Goal: Information Seeking & Learning: Find specific fact

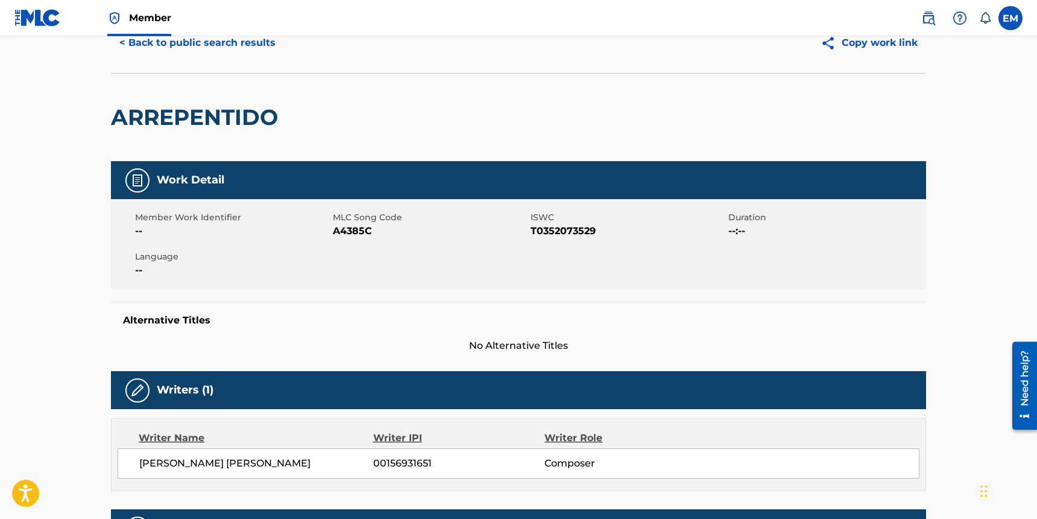
scroll to position [241, 0]
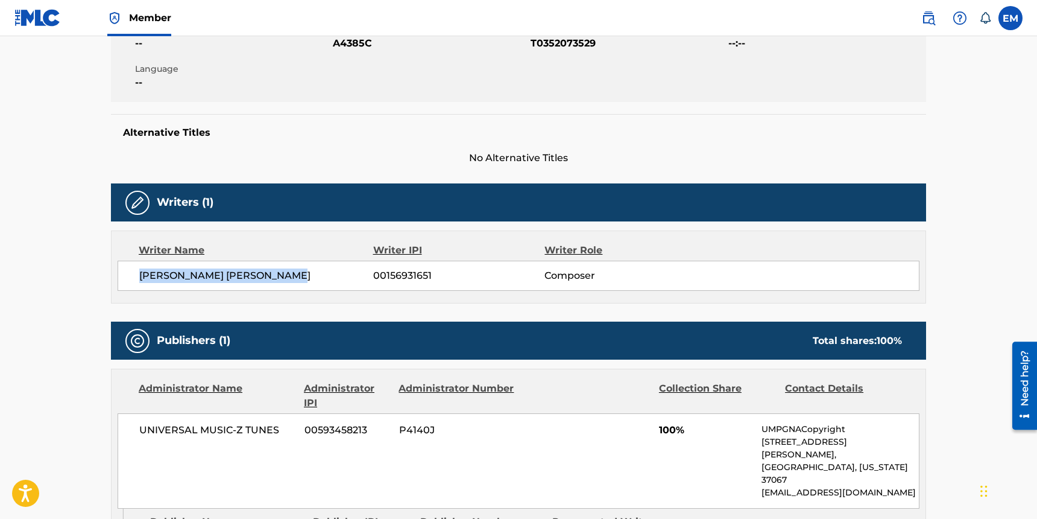
drag, startPoint x: 309, startPoint y: 272, endPoint x: 138, endPoint y: 276, distance: 171.9
click at [138, 276] on div "LUIS ANTONIO MUNOZ PADILLA 00156931651 Composer" at bounding box center [519, 276] width 802 height 30
copy span "LUIS ANTONIO MUNOZ PADILLA"
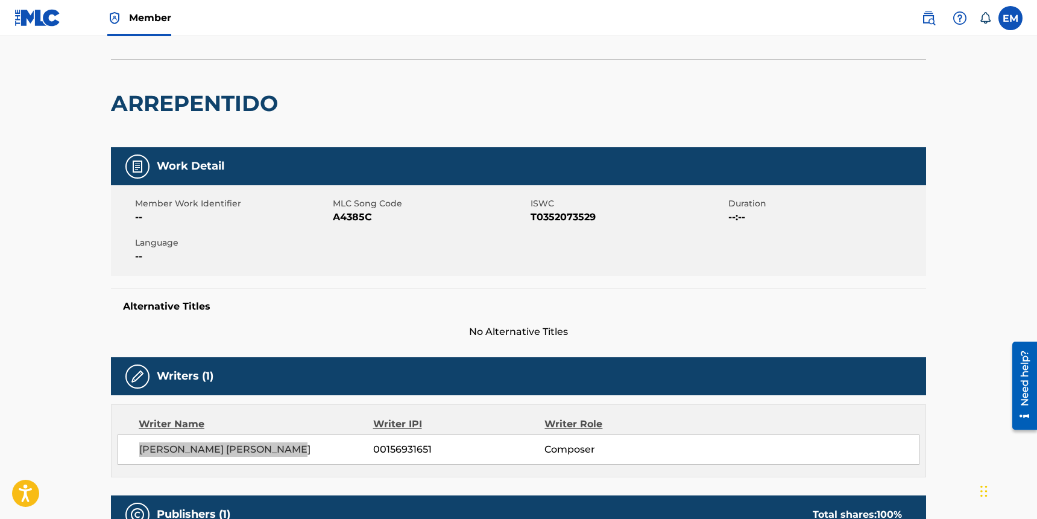
scroll to position [0, 0]
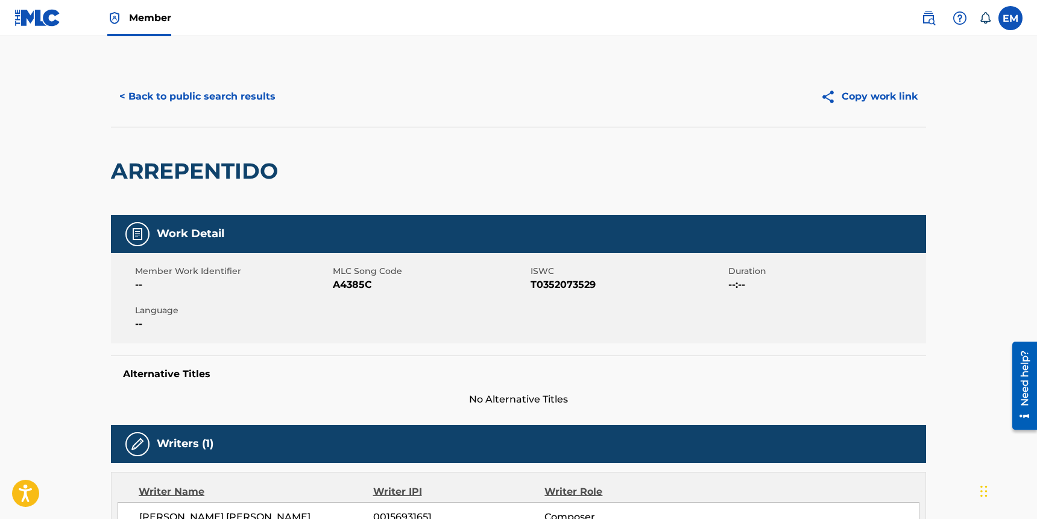
click at [233, 178] on h2 "ARREPENTIDO" at bounding box center [197, 170] width 173 height 27
click at [233, 177] on h2 "ARREPENTIDO" at bounding box center [197, 170] width 173 height 27
copy div "ARREPENTIDO"
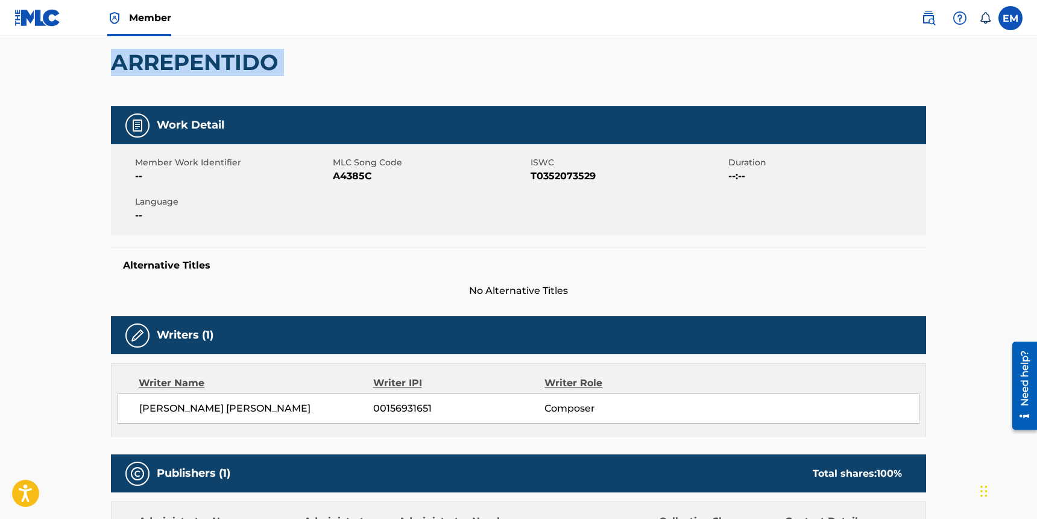
scroll to position [241, 0]
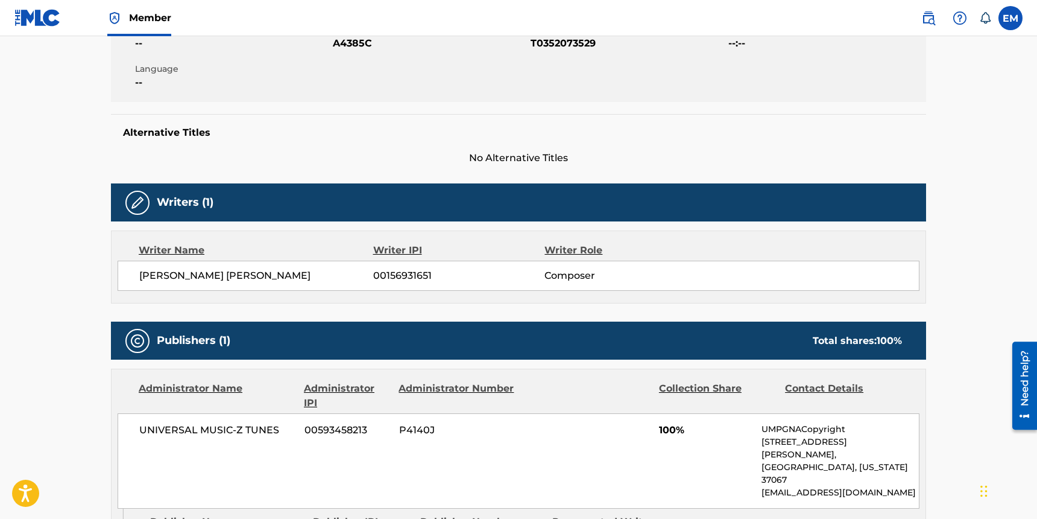
click at [230, 274] on span "LUIS ANTONIO MUNOZ PADILLA" at bounding box center [256, 275] width 234 height 14
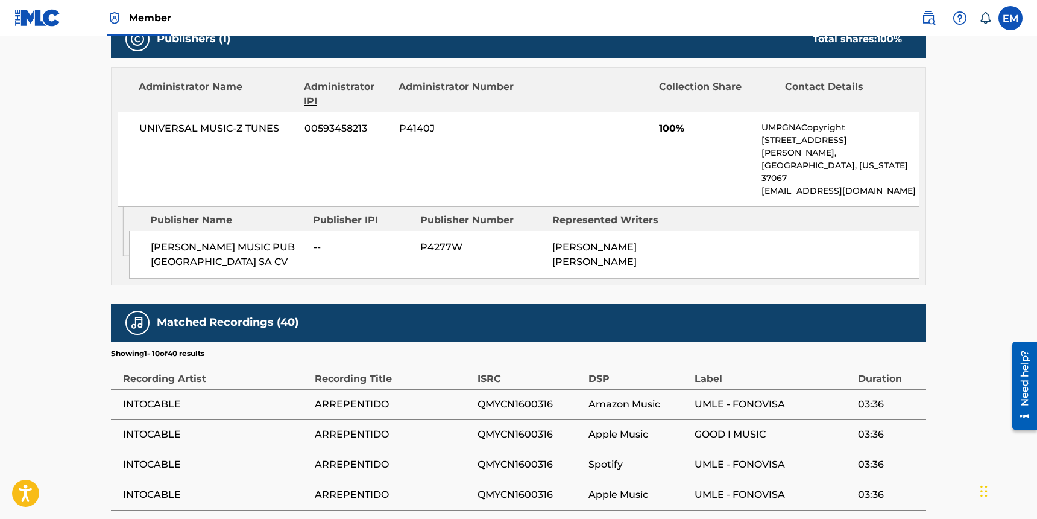
click at [218, 120] on div "UNIVERSAL MUSIC-Z TUNES 00593458213 P4140J 100% UMPGNACopyright 1550 W. McEwen …" at bounding box center [519, 159] width 802 height 95
click at [214, 125] on span "UNIVERSAL MUSIC-Z TUNES" at bounding box center [217, 128] width 156 height 14
copy div "UNIVERSAL MUSIC-Z TUNES"
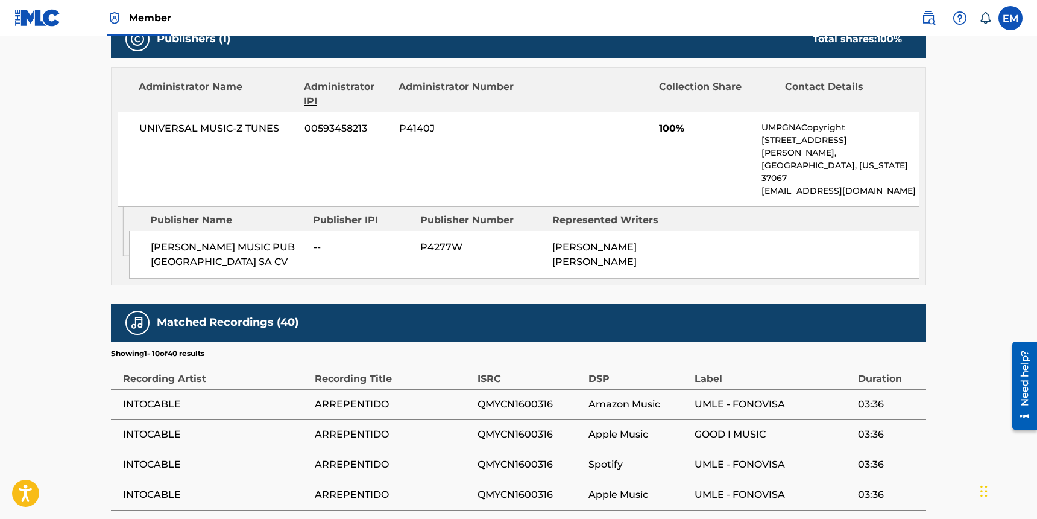
click at [36, 255] on main "< Back to public search results Copy work link ARREPENTIDO Work Detail Member W…" at bounding box center [518, 123] width 1037 height 1260
click at [207, 152] on div "UNIVERSAL MUSIC-Z TUNES 00593458213 P4140J 100% UMPGNACopyright 1550 W. McEwen …" at bounding box center [519, 159] width 802 height 95
click at [213, 128] on span "UNIVERSAL MUSIC-Z TUNES" at bounding box center [217, 128] width 156 height 14
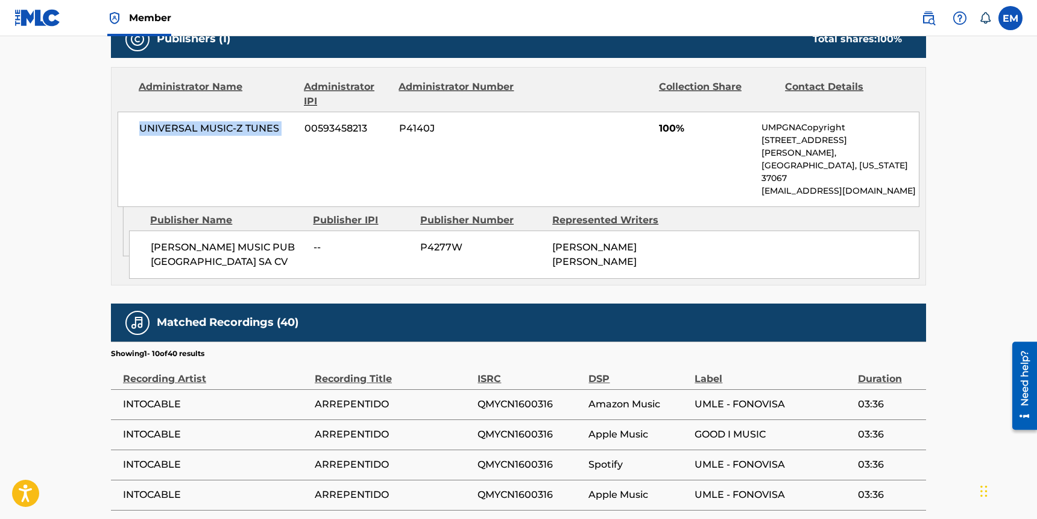
copy div "UNIVERSAL MUSIC-Z TUNES"
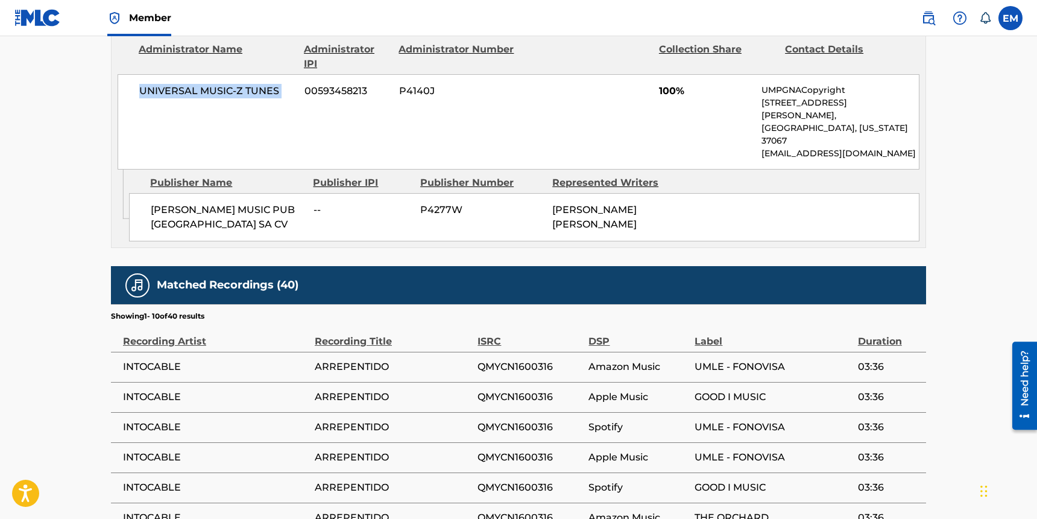
scroll to position [508, 0]
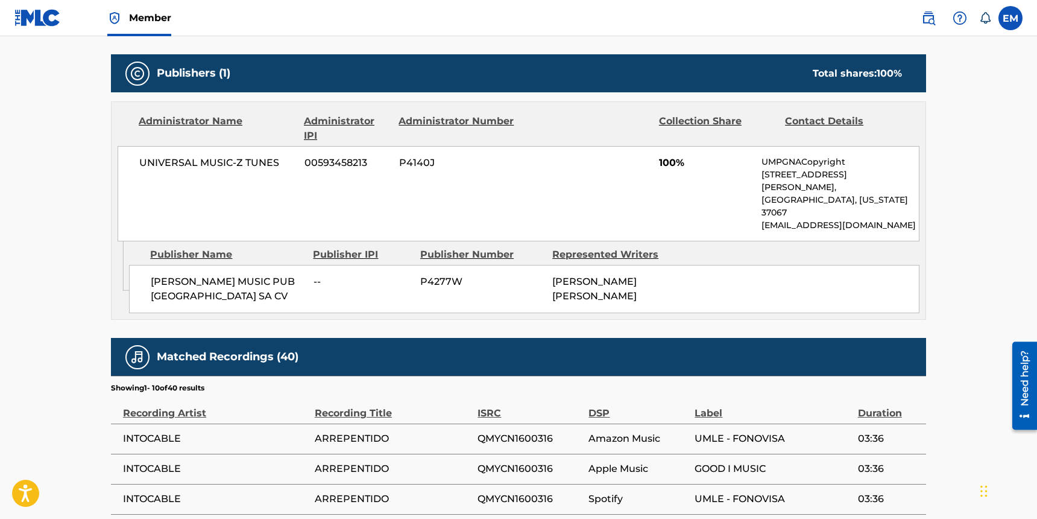
click at [210, 274] on span "GREVER MUSIC PUB MEXICO SA CV" at bounding box center [228, 288] width 154 height 29
copy div "GREVER MUSIC PUB MEXICO SA CV"
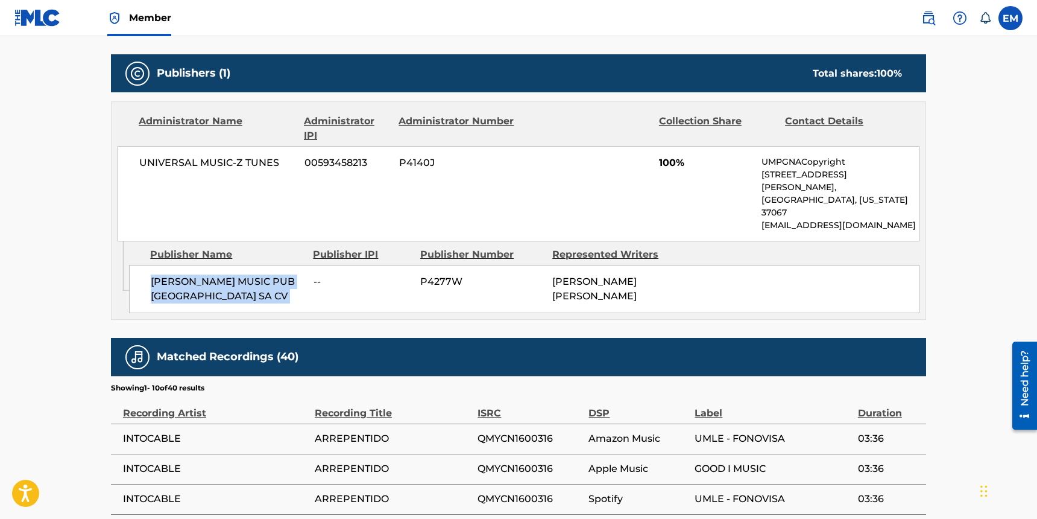
drag, startPoint x: 35, startPoint y: 162, endPoint x: 70, endPoint y: 153, distance: 36.3
click at [35, 162] on main "< Back to public search results Copy work link ARREPENTIDO Work Detail Member W…" at bounding box center [518, 158] width 1037 height 1260
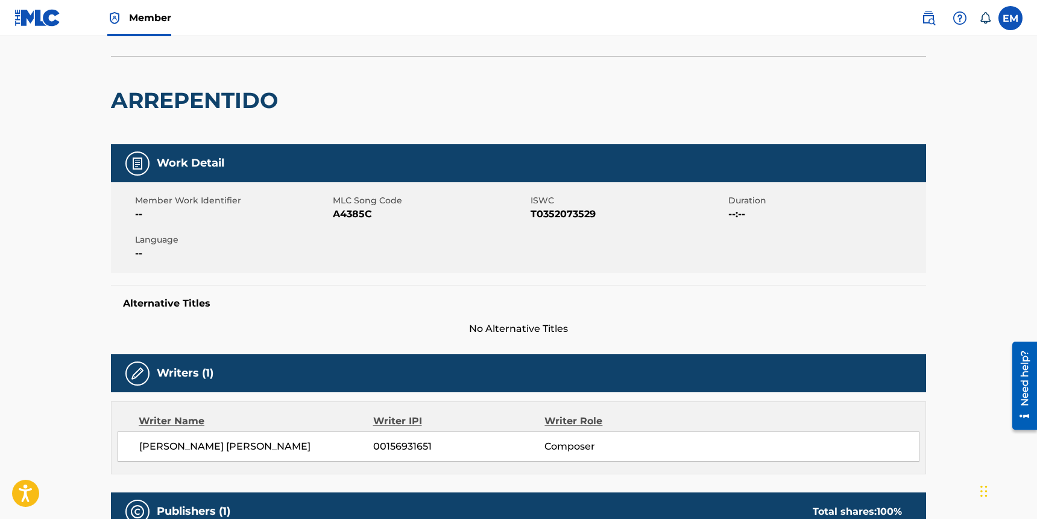
scroll to position [0, 0]
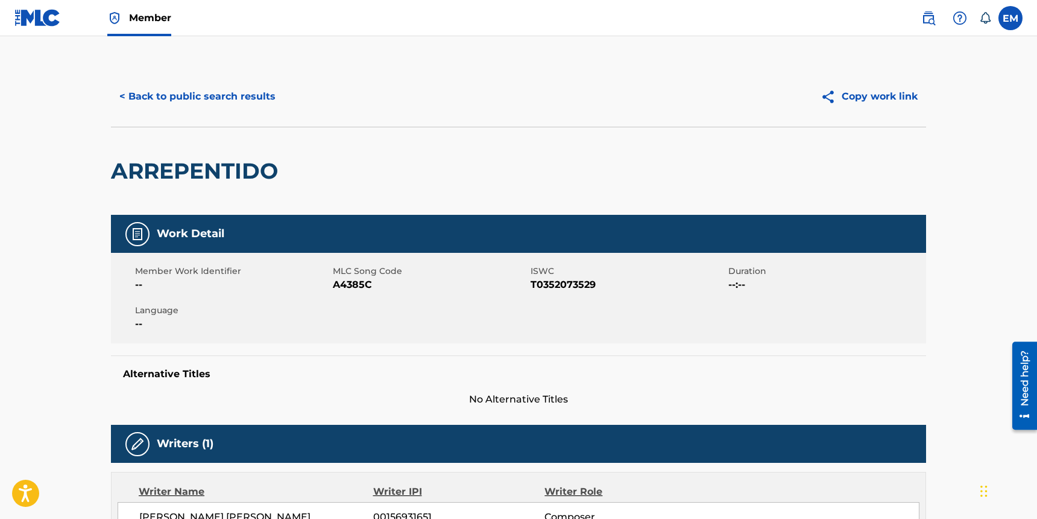
click at [153, 166] on h2 "ARREPENTIDO" at bounding box center [197, 170] width 173 height 27
copy div "ARREPENTIDO"
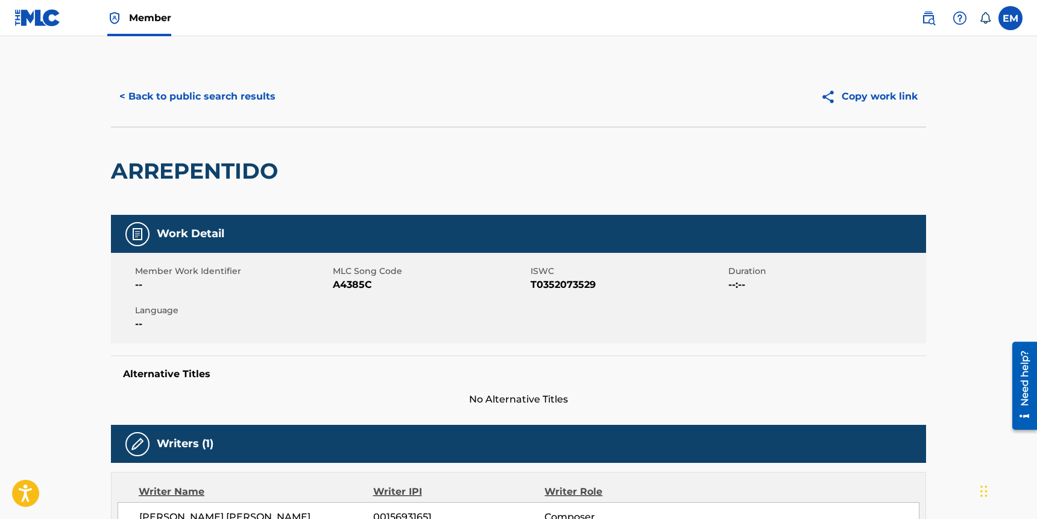
click at [356, 284] on span "A4385C" at bounding box center [430, 284] width 195 height 14
copy span "A4385C"
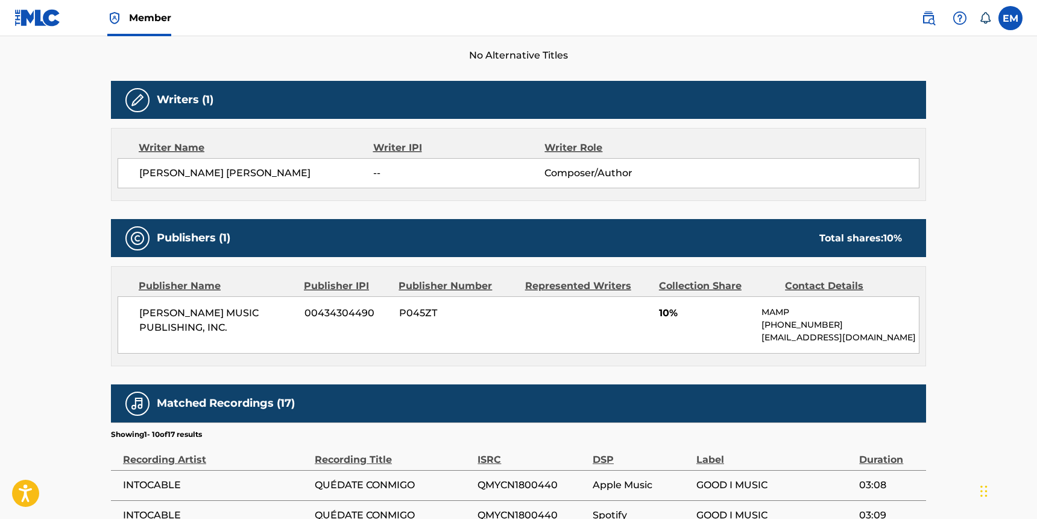
scroll to position [362, 0]
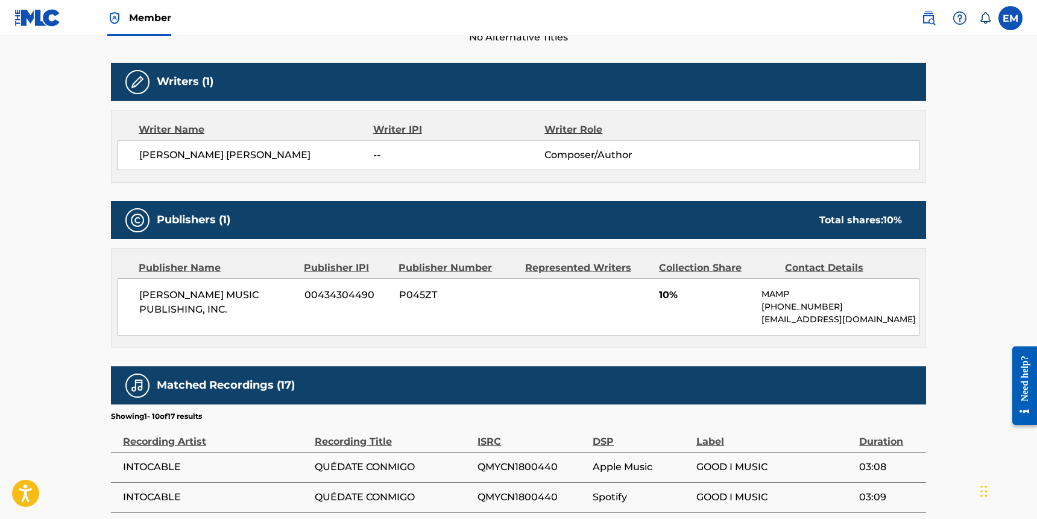
drag, startPoint x: 226, startPoint y: 309, endPoint x: 116, endPoint y: 287, distance: 112.0
click at [116, 287] on div "Publisher Name Publisher IPI Publisher Number Represented Writers Collection Sh…" at bounding box center [519, 297] width 814 height 99
copy span "MAXIMO AGUIRRE MUSIC PUBLISHING, INC."
click at [133, 301] on div "MAXIMO AGUIRRE MUSIC PUBLISHING, INC. 00434304490 P045ZT 10% MAMP +1-818-528721…" at bounding box center [519, 306] width 802 height 57
copy span "MAXIMO AGUIRRE MUSIC PUBLISHING, INC."
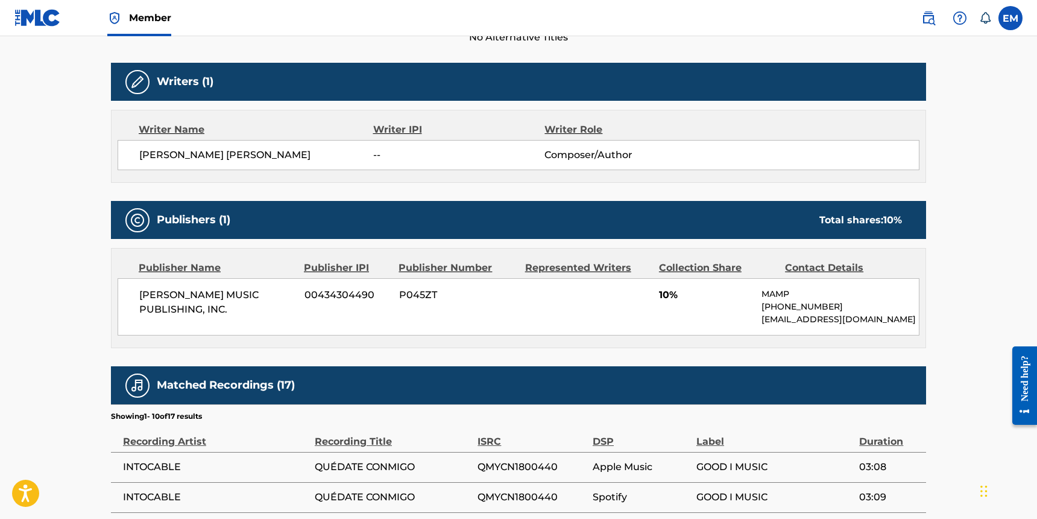
scroll to position [0, 0]
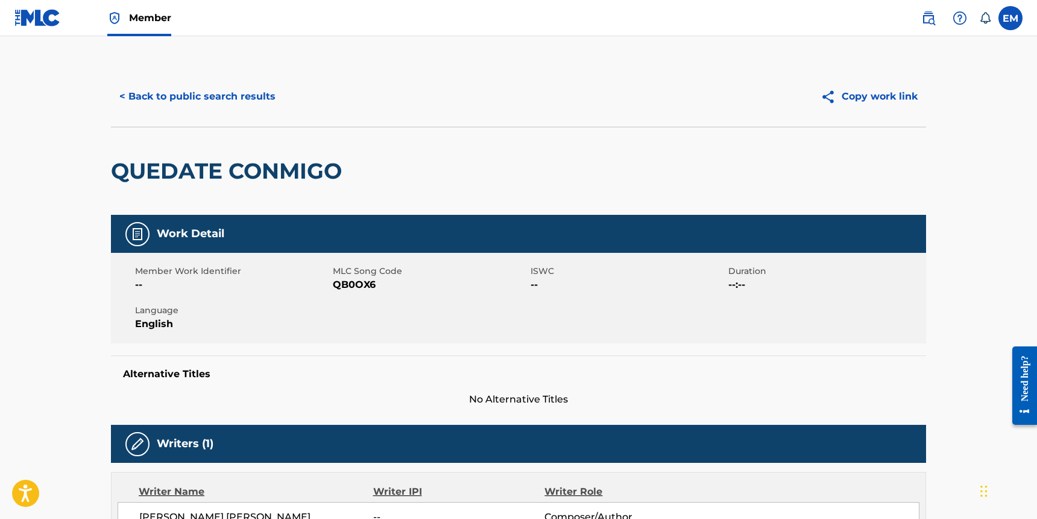
click at [366, 280] on span "QB0OX6" at bounding box center [430, 284] width 195 height 14
copy span "QB0OX6"
click at [186, 96] on button "< Back to public search results" at bounding box center [197, 96] width 173 height 30
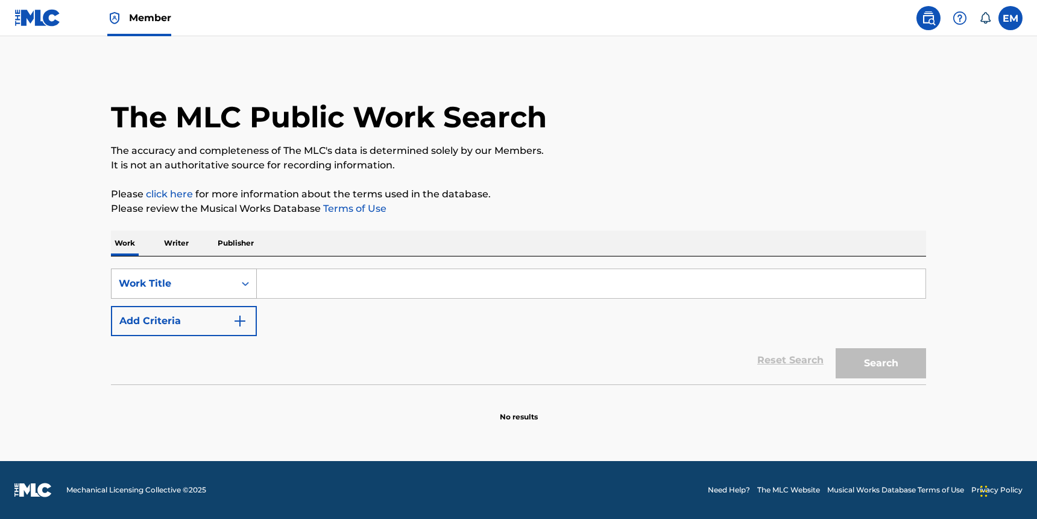
click at [231, 293] on div "Work Title" at bounding box center [173, 283] width 123 height 23
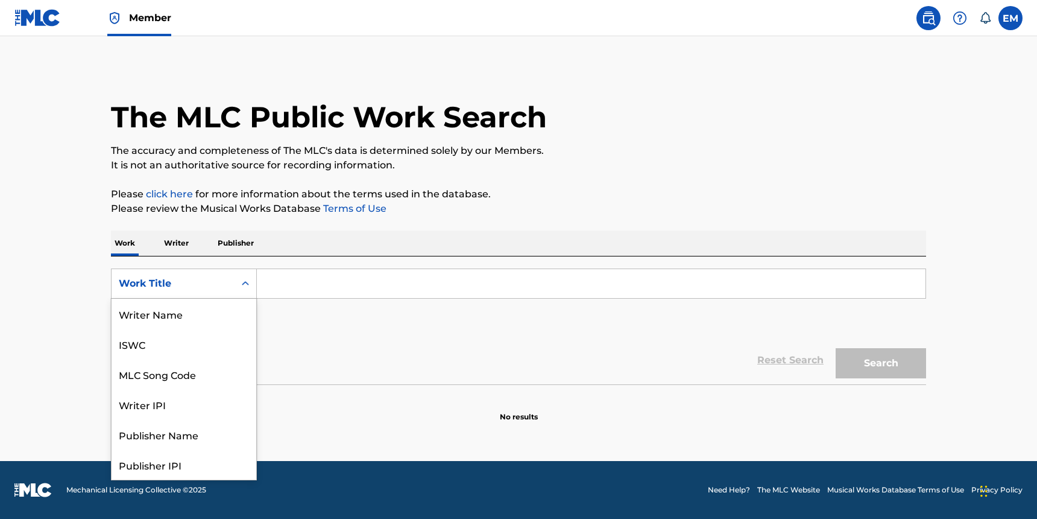
scroll to position [60, 0]
click at [192, 320] on div "MLC Song Code" at bounding box center [184, 314] width 145 height 30
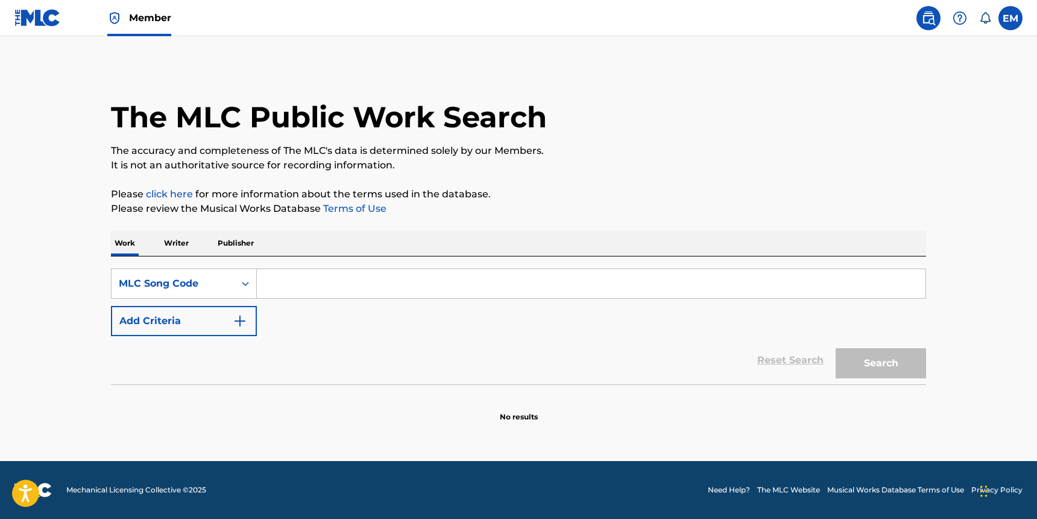
click at [407, 264] on div "SearchWithCriteria631844c5-1d46-479f-bd47-78c0ee3393ca MLC Song Code Add Criter…" at bounding box center [518, 320] width 815 height 128
click at [384, 280] on input "Search Form" at bounding box center [591, 283] width 669 height 29
paste input "A4385C"
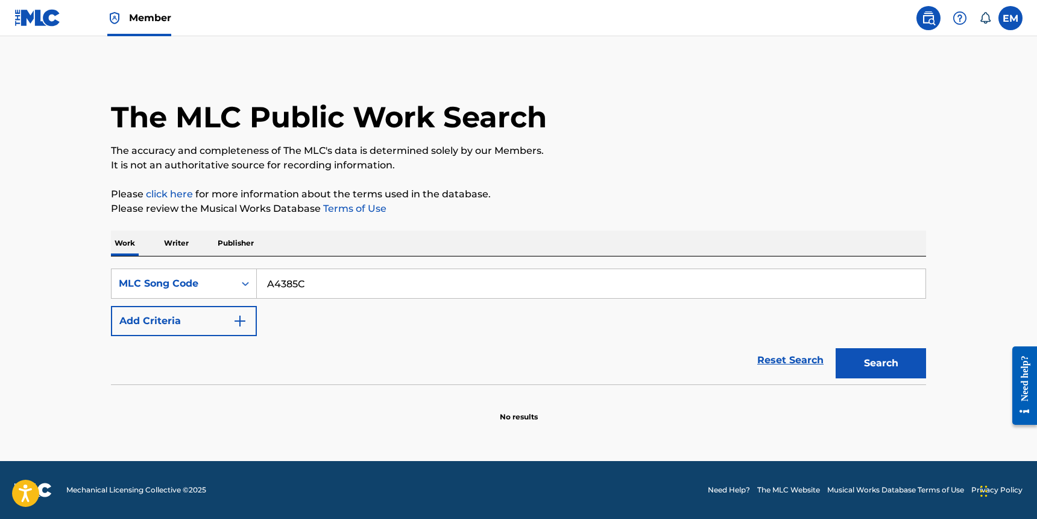
type input "A4385C"
click at [904, 367] on button "Search" at bounding box center [881, 363] width 90 height 30
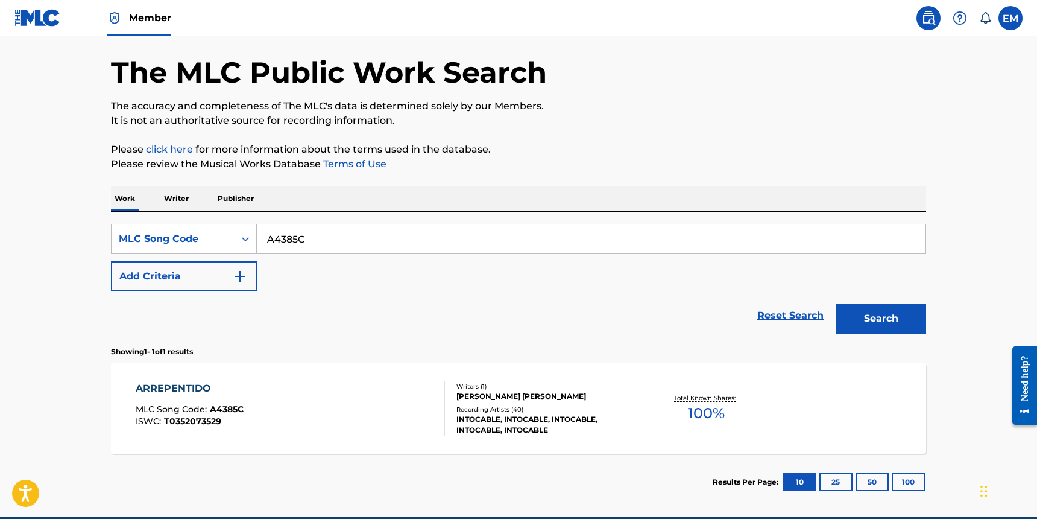
scroll to position [100, 0]
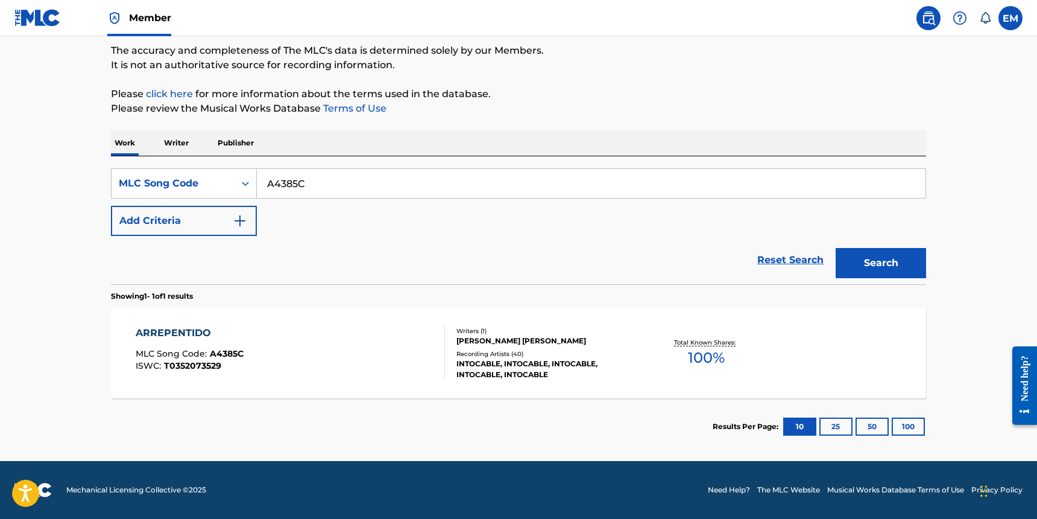
click at [336, 331] on div "ARREPENTIDO MLC Song Code : A4385C ISWC : T0352073529" at bounding box center [291, 353] width 310 height 54
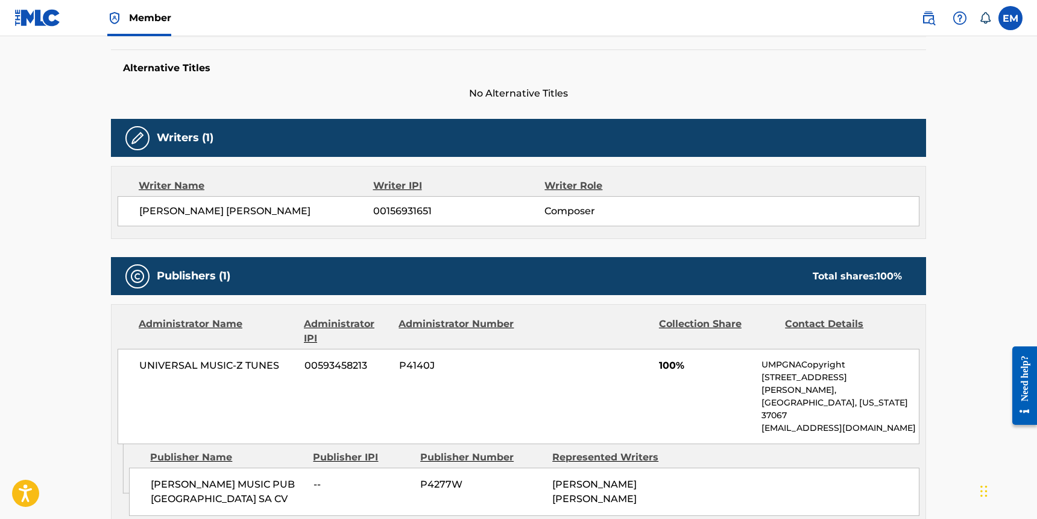
scroll to position [302, 0]
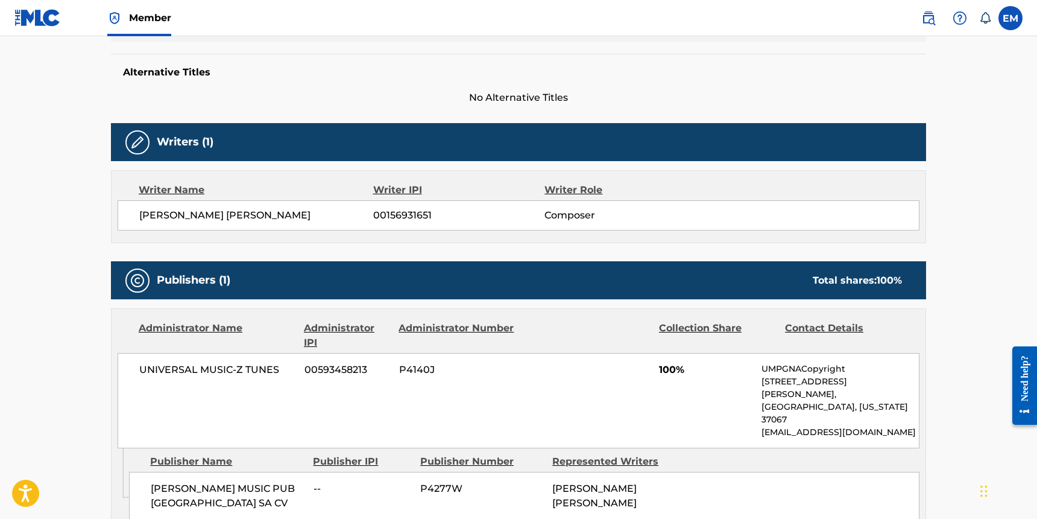
click at [221, 220] on span "LUIS ANTONIO MUNOZ PADILLA" at bounding box center [256, 215] width 234 height 14
click at [626, 95] on span "No Alternative Titles" at bounding box center [518, 97] width 815 height 14
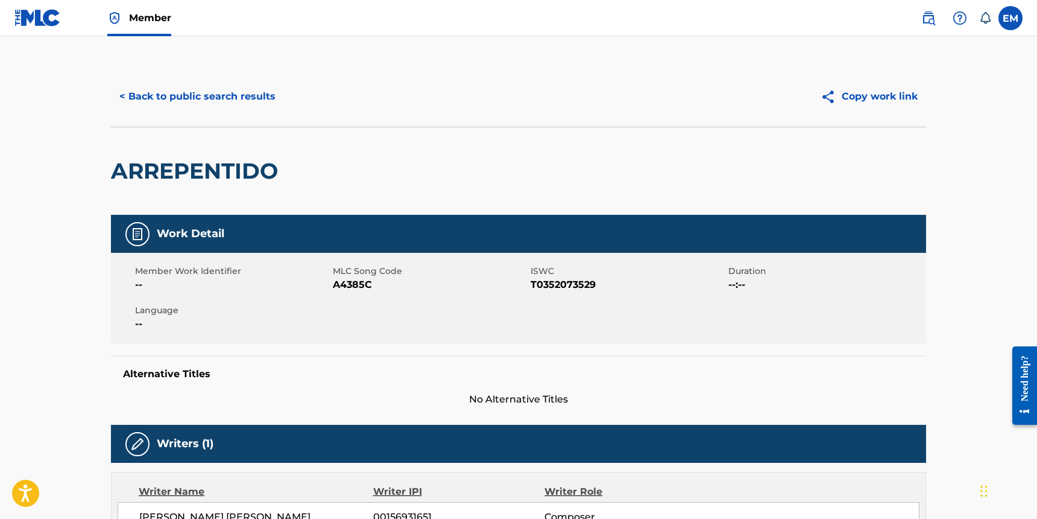
click at [48, 19] on img at bounding box center [37, 17] width 46 height 17
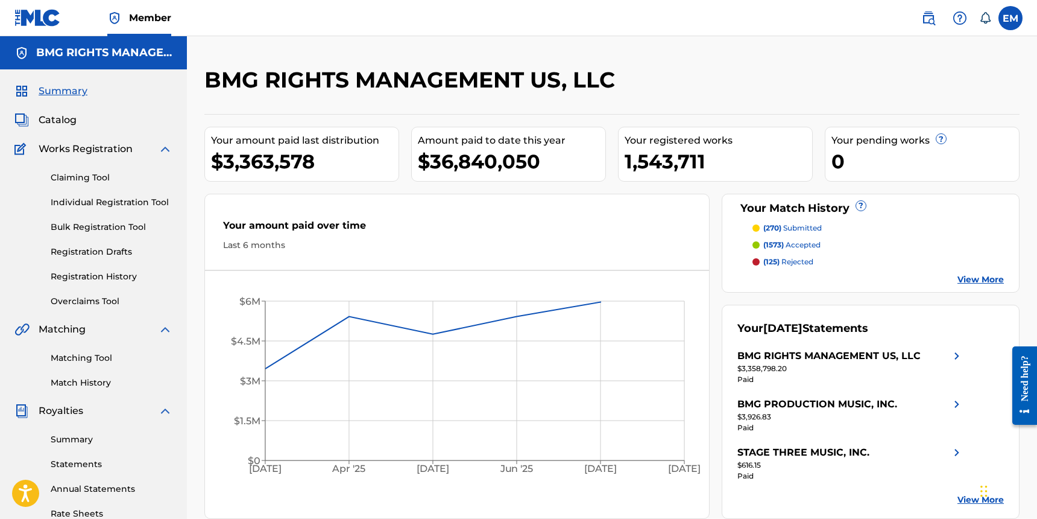
click at [939, 18] on link at bounding box center [929, 18] width 24 height 24
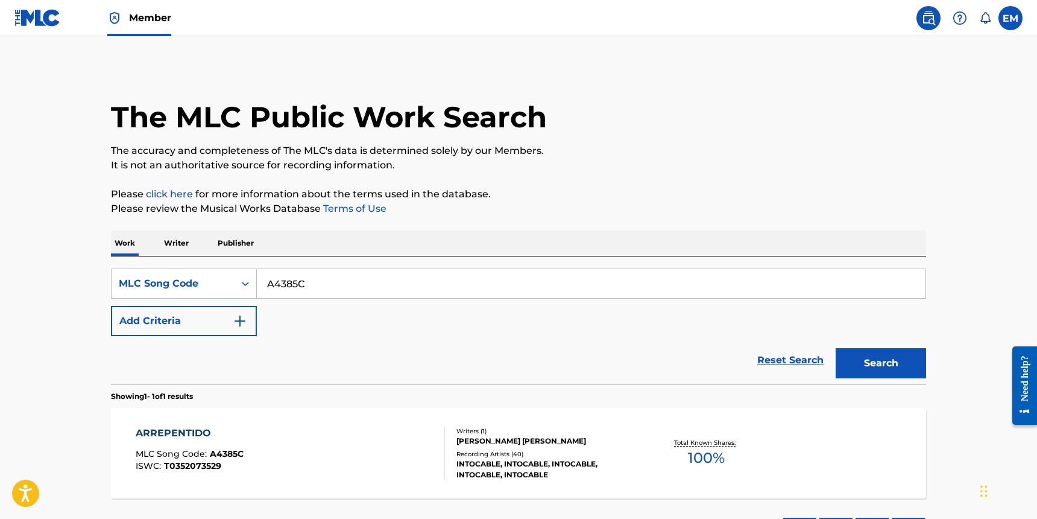
click at [166, 242] on p "Writer" at bounding box center [176, 242] width 32 height 25
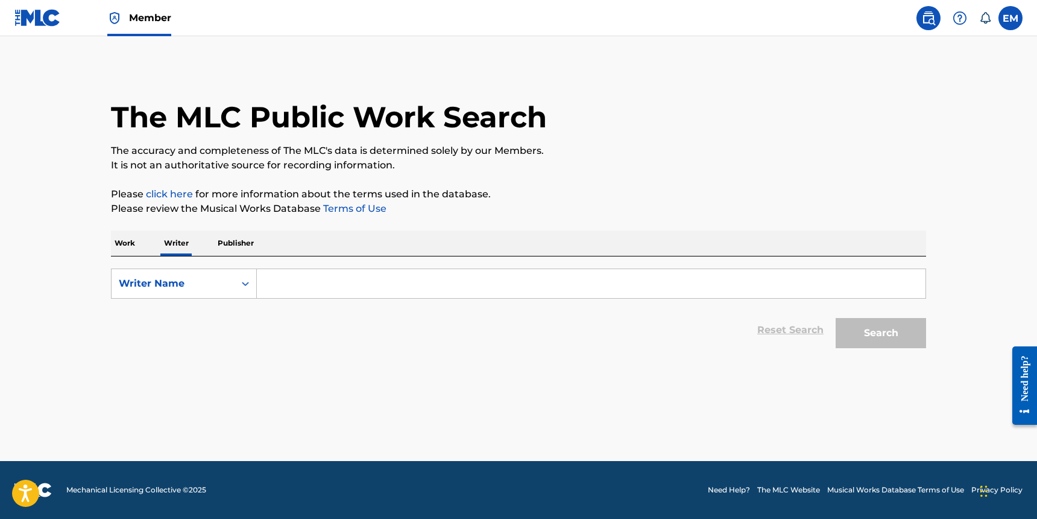
click at [308, 277] on input "Search Form" at bounding box center [591, 283] width 669 height 29
type input "l"
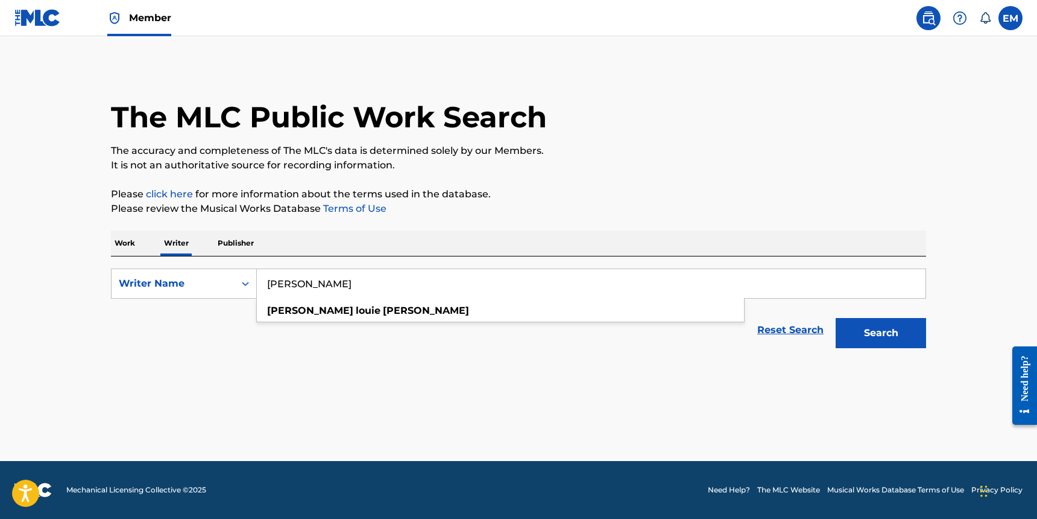
type input "luis louie padilla"
click at [836, 318] on button "Search" at bounding box center [881, 333] width 90 height 30
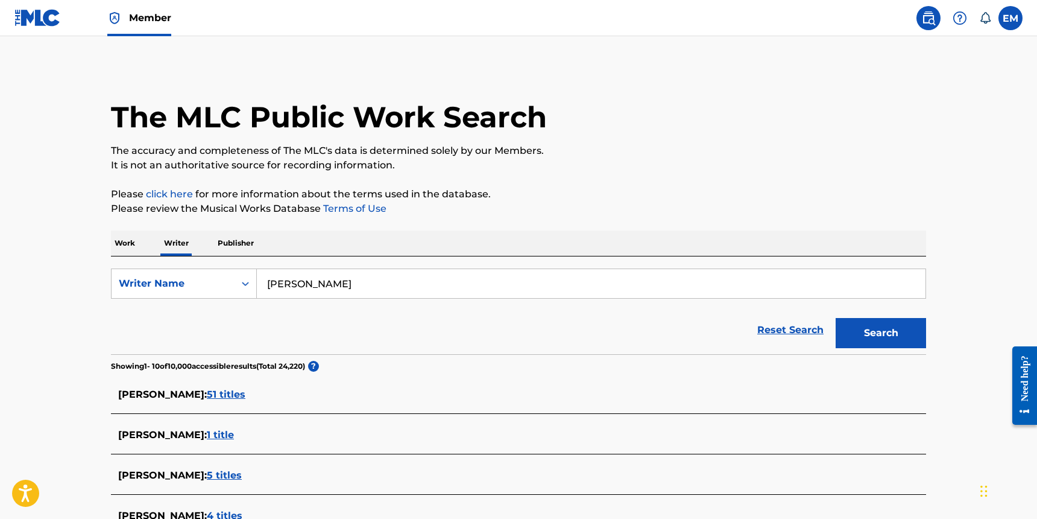
click at [215, 324] on div "Reset Search Search" at bounding box center [518, 330] width 815 height 48
click at [139, 242] on p "Work" at bounding box center [125, 242] width 28 height 25
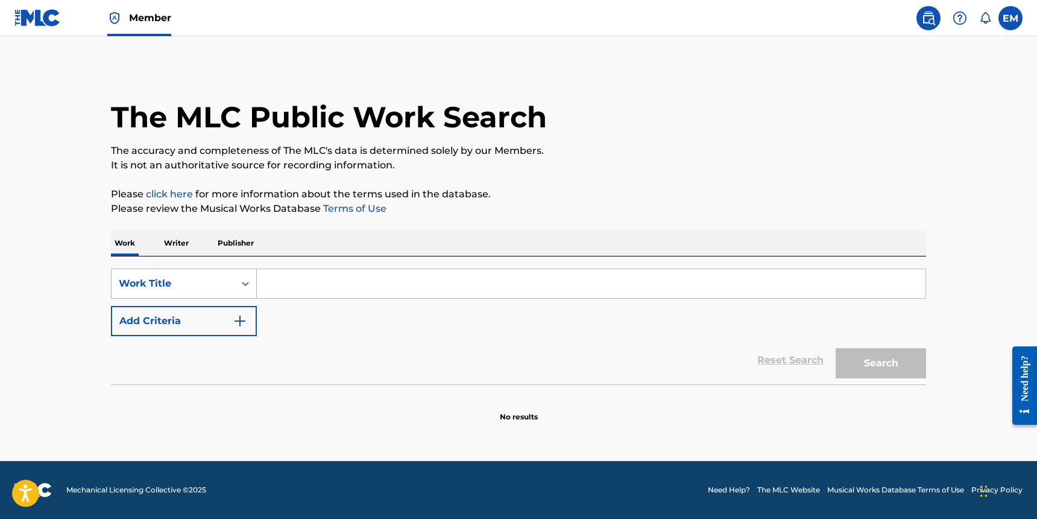
click at [168, 271] on div "Work Title" at bounding box center [184, 283] width 146 height 30
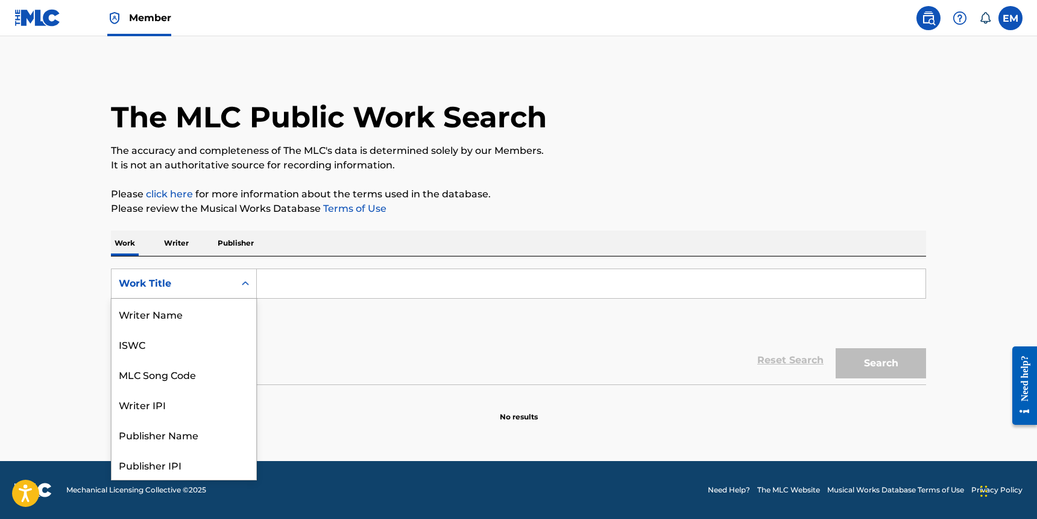
scroll to position [60, 0]
click at [185, 309] on div "MLC Song Code" at bounding box center [184, 314] width 145 height 30
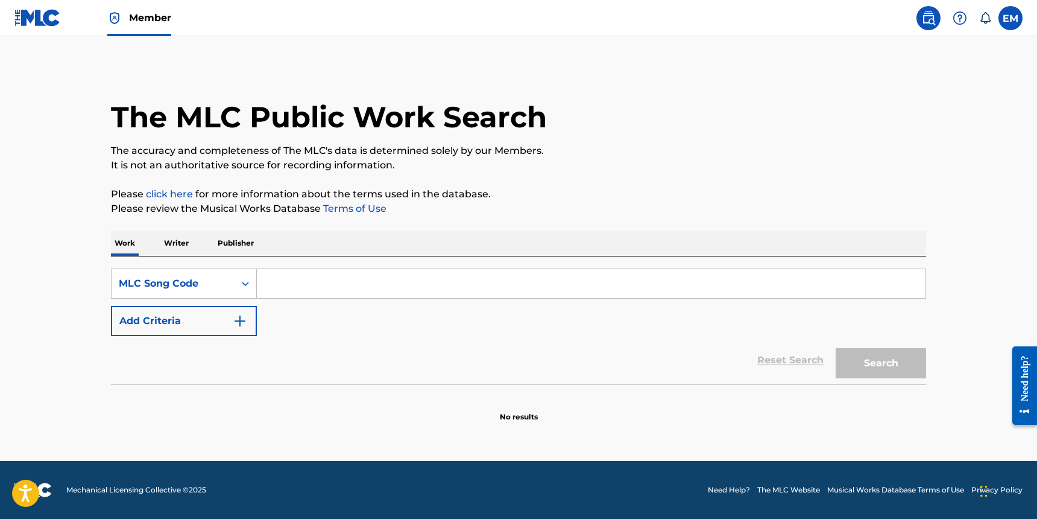
click at [286, 290] on input "Search Form" at bounding box center [591, 283] width 669 height 29
paste input "QB0OX6"
type input "QB0OX6"
click at [865, 369] on button "Search" at bounding box center [881, 363] width 90 height 30
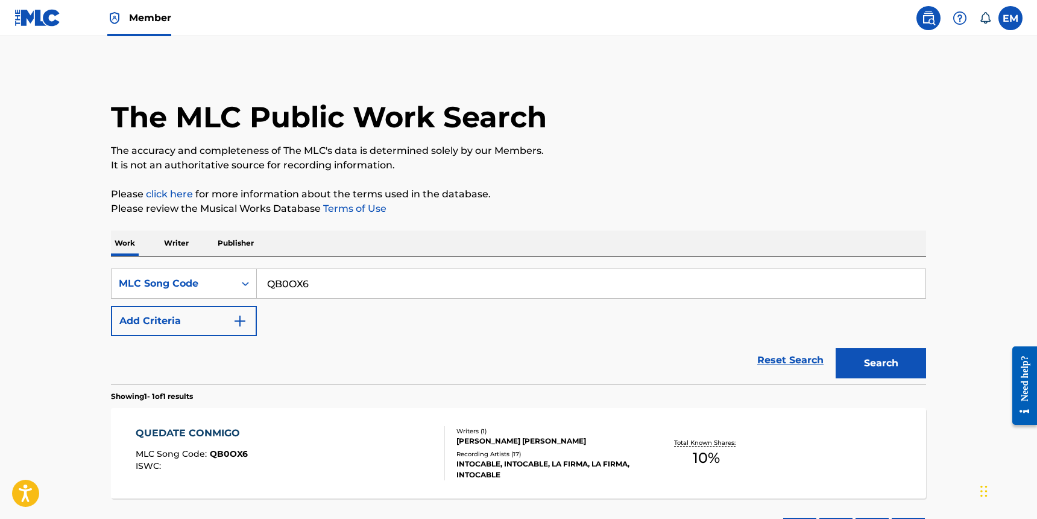
click at [254, 422] on div "QUEDATE CONMIGO MLC Song Code : QB0OX6 ISWC : Writers ( 1 ) LUIS GERARDO PADILL…" at bounding box center [518, 453] width 815 height 90
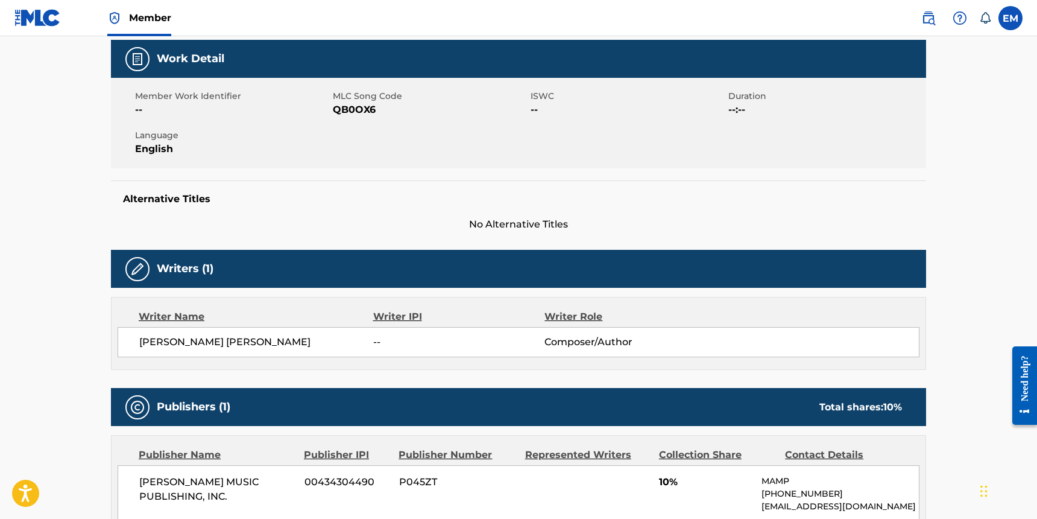
scroll to position [302, 0]
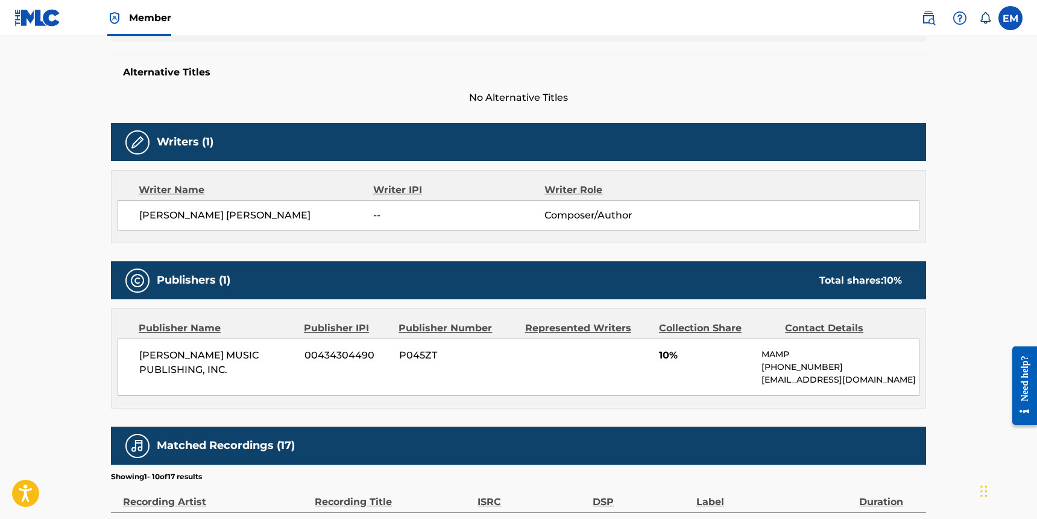
click at [254, 207] on div "LUIS GERARDO PADILLA RIOJAS -- Composer/Author" at bounding box center [519, 215] width 802 height 30
copy div "LUIS GERARDO PADILLA RIOJAS"
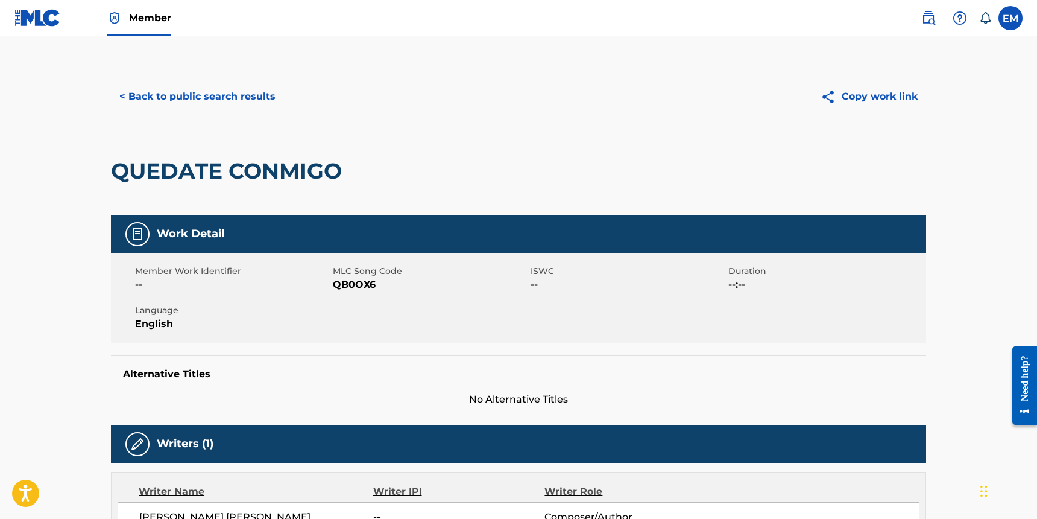
click at [217, 183] on h2 "QUEDATE CONMIGO" at bounding box center [229, 170] width 237 height 27
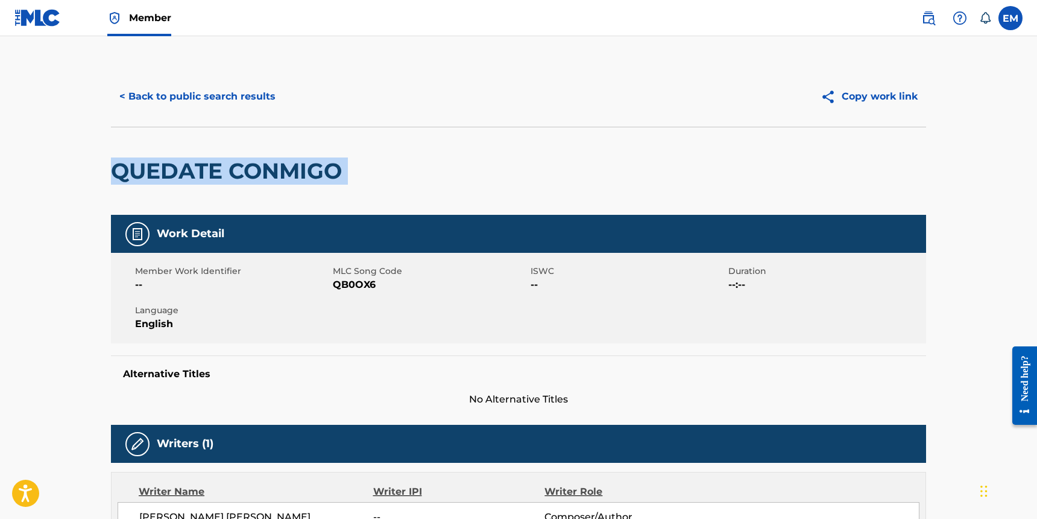
click at [217, 183] on h2 "QUEDATE CONMIGO" at bounding box center [229, 170] width 237 height 27
copy div "QUEDATE CONMIGO"
click at [274, 195] on div "QUEDATE CONMIGO" at bounding box center [229, 170] width 237 height 87
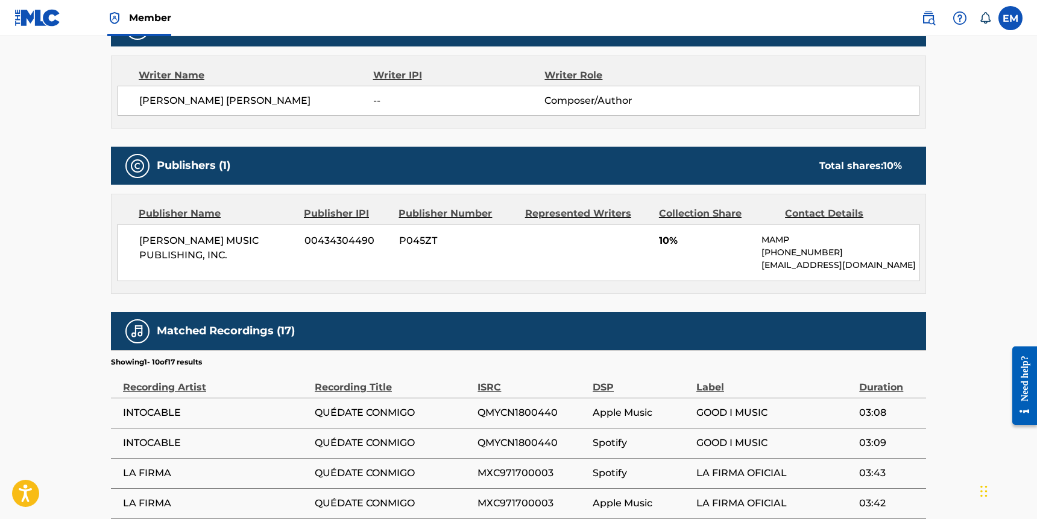
scroll to position [422, 0]
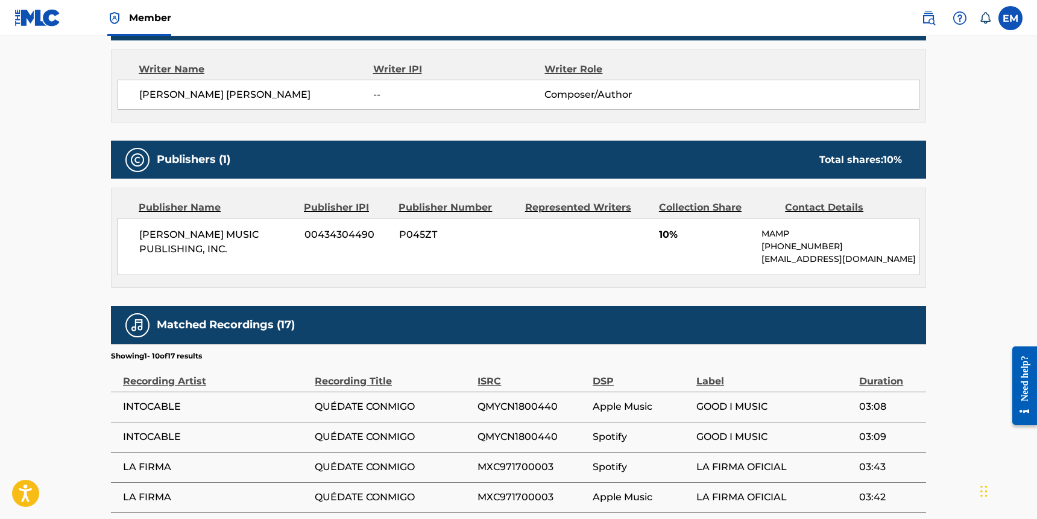
drag, startPoint x: 231, startPoint y: 250, endPoint x: 97, endPoint y: 229, distance: 136.1
click at [97, 229] on div "< Back to public search results Copy work link QUEDATE CONMIGO Work Detail Memb…" at bounding box center [519, 190] width 844 height 1092
copy span "MAXIMO AGUIRRE MUSIC PUBLISHING, INC."
click at [97, 198] on div "< Back to public search results Copy work link QUEDATE CONMIGO Work Detail Memb…" at bounding box center [519, 190] width 844 height 1092
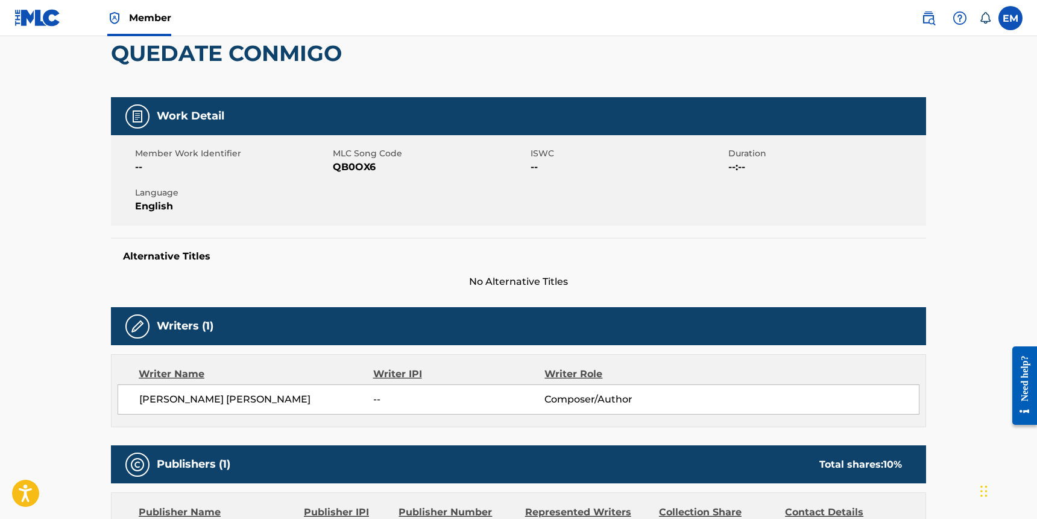
scroll to position [0, 0]
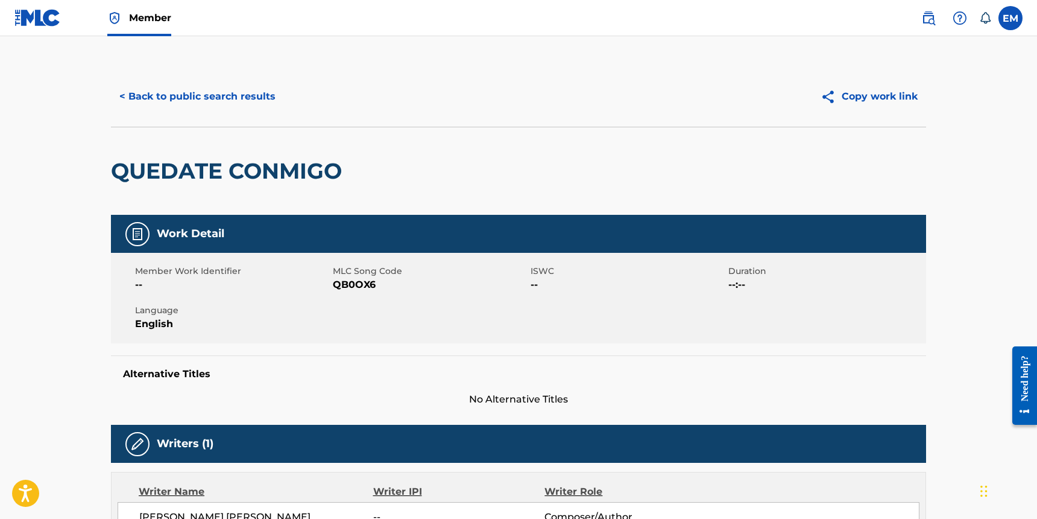
click at [204, 172] on h2 "QUEDATE CONMIGO" at bounding box center [229, 170] width 237 height 27
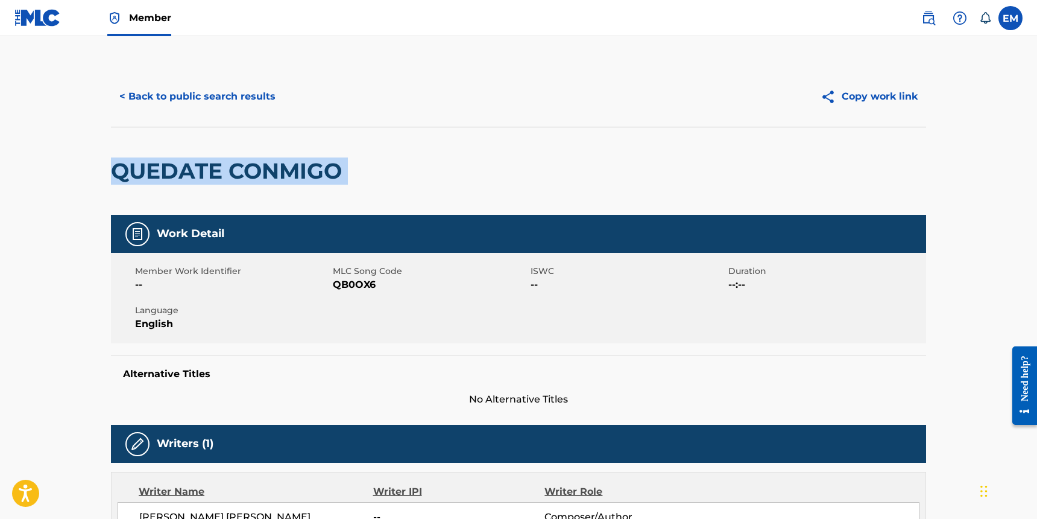
click at [204, 172] on h2 "QUEDATE CONMIGO" at bounding box center [229, 170] width 237 height 27
copy div "QUEDATE CONMIGO"
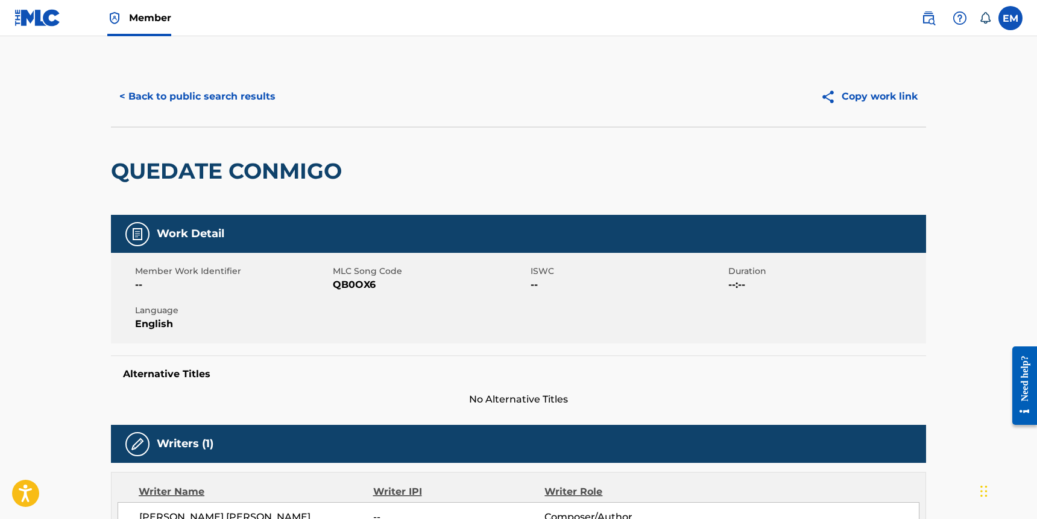
drag, startPoint x: 918, startPoint y: 58, endPoint x: 900, endPoint y: 49, distance: 19.7
